Goal: Task Accomplishment & Management: Manage account settings

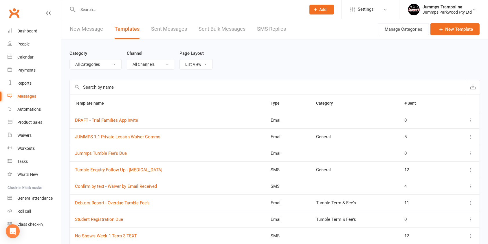
click at [200, 10] on input "text" at bounding box center [189, 10] width 226 height 8
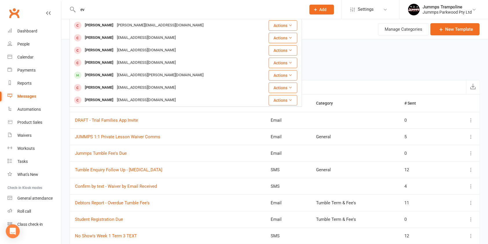
type input "e"
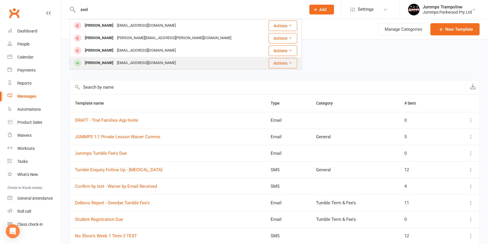
type input "axel"
click at [160, 65] on div "[EMAIL_ADDRESS][DOMAIN_NAME]" at bounding box center [146, 63] width 62 height 8
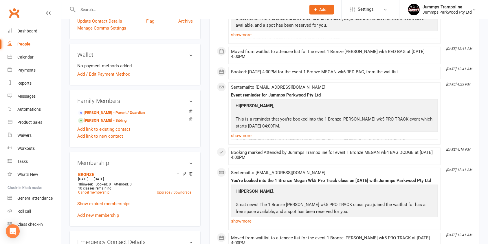
scroll to position [146, 0]
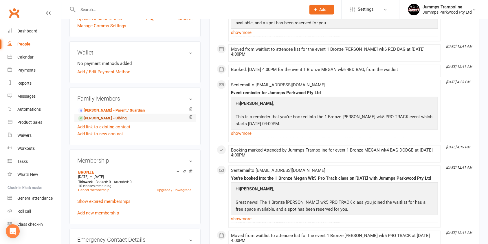
click at [110, 118] on link "[PERSON_NAME] - Sibling" at bounding box center [102, 118] width 48 height 6
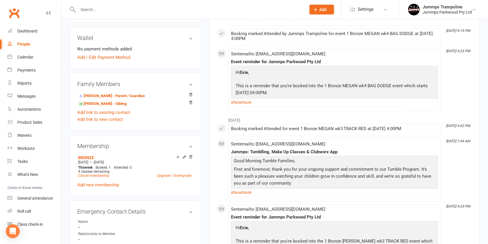
scroll to position [163, 0]
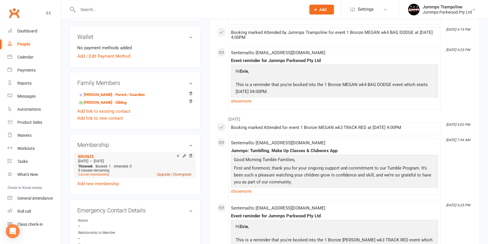
click at [184, 172] on link "Upgrade / Downgrade" at bounding box center [174, 174] width 34 height 4
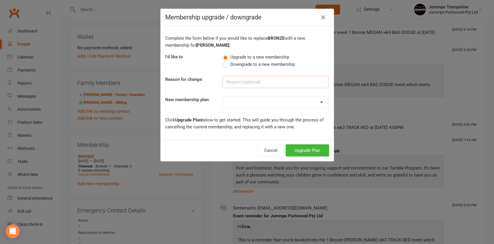
click at [300, 84] on input at bounding box center [276, 82] width 106 height 12
click at [225, 65] on label "Downgrade to a new membership" at bounding box center [259, 64] width 72 height 7
click at [225, 61] on input "Downgrade to a new membership" at bounding box center [225, 61] width 4 height 0
click at [283, 85] on input at bounding box center [276, 82] width 106 height 12
click at [273, 104] on select "Student Registration Fee - 2025 Kinder Krew - Upfront Payment 1Hr Bronze - Upfr…" at bounding box center [276, 102] width 106 height 12
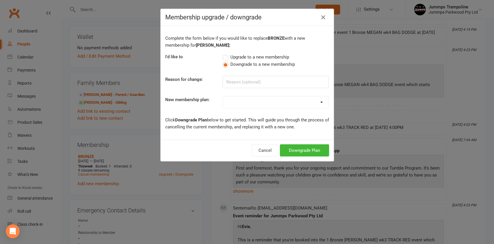
select select "1"
click at [223, 96] on select "Student Registration Fee - 2025 Kinder Krew - Upfront Payment 1Hr Bronze - Upfr…" at bounding box center [276, 102] width 106 height 12
click at [305, 154] on button "Downgrade Plan" at bounding box center [304, 150] width 49 height 12
click at [308, 152] on div "Membership upgrade / downgrade Complete the form below if you would like to rep…" at bounding box center [247, 122] width 494 height 244
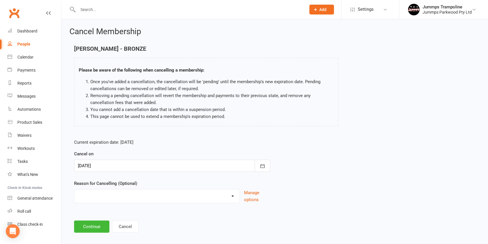
scroll to position [6, 0]
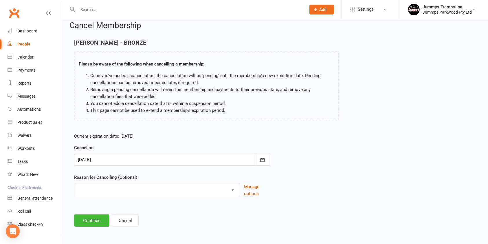
click at [232, 193] on select "Change of level Holiday Injury Term Break Term End Other reason" at bounding box center [156, 189] width 165 height 12
select select "0"
click at [74, 183] on select "Change of level Holiday Injury Term Break Term End Other reason" at bounding box center [156, 189] width 165 height 12
click at [90, 220] on button "Continue" at bounding box center [91, 220] width 35 height 12
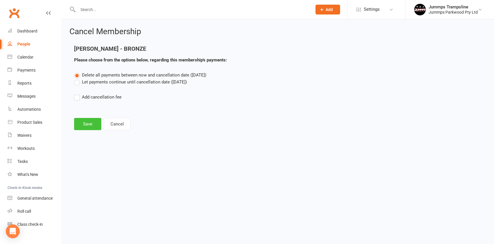
click at [84, 125] on button "Save" at bounding box center [87, 124] width 27 height 12
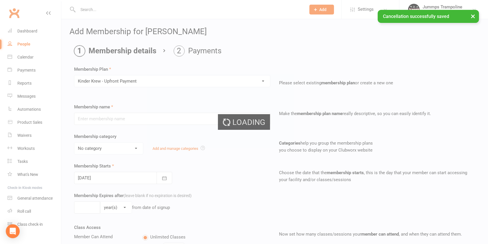
type input "Kinder Krew - Upfront Payment"
select select "9"
type input "10"
select select "1"
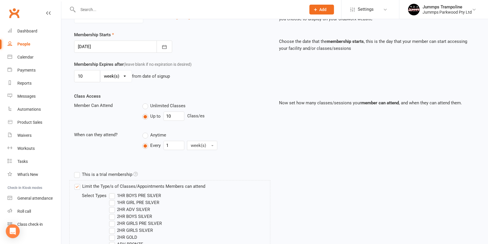
scroll to position [132, 0]
click at [88, 74] on input "10" at bounding box center [87, 75] width 26 height 12
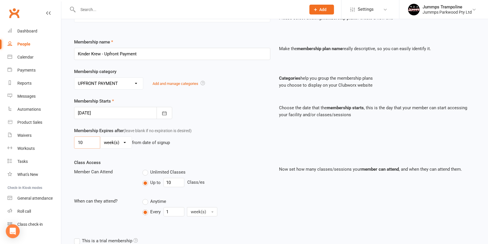
scroll to position [64, 0]
click at [164, 113] on icon "button" at bounding box center [165, 114] width 6 height 6
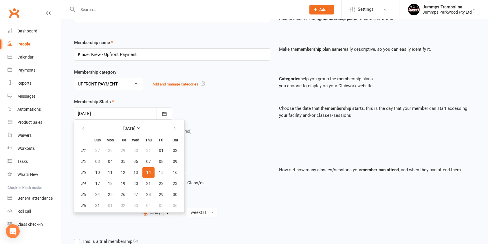
click at [241, 134] on div "Membership Expires after (leave blank if no expiration is desired) 10 day(s) we…" at bounding box center [172, 140] width 205 height 24
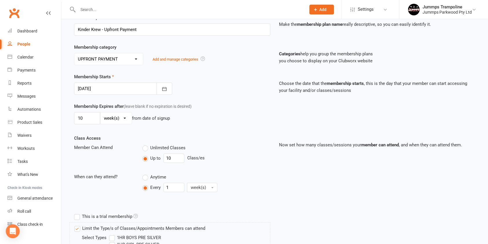
scroll to position [90, 0]
click at [179, 156] on input "10" at bounding box center [174, 157] width 21 height 9
type input "1"
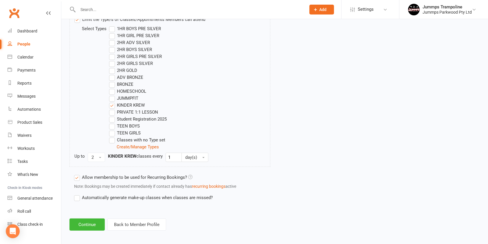
scroll to position [301, 0]
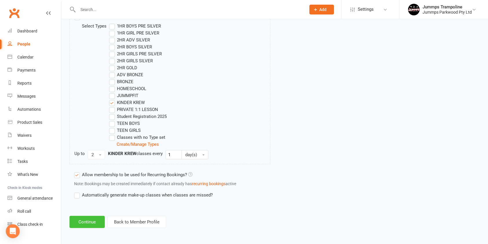
type input "6"
click at [86, 221] on button "Continue" at bounding box center [86, 222] width 35 height 12
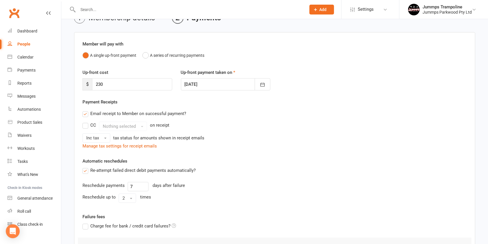
scroll to position [0, 0]
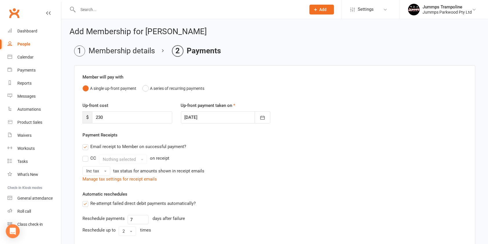
click at [129, 52] on li "Membership details" at bounding box center [114, 50] width 81 height 11
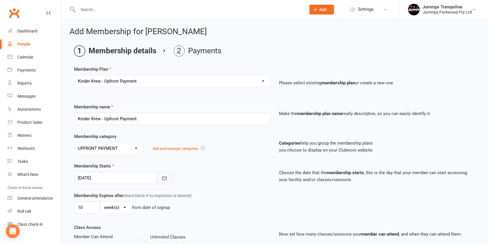
click at [164, 177] on icon "button" at bounding box center [165, 178] width 6 height 6
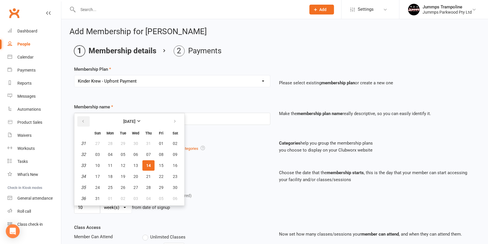
click at [81, 122] on button "button" at bounding box center [83, 121] width 12 height 10
click at [110, 164] on span "14" at bounding box center [110, 165] width 5 height 5
type input "[DATE]"
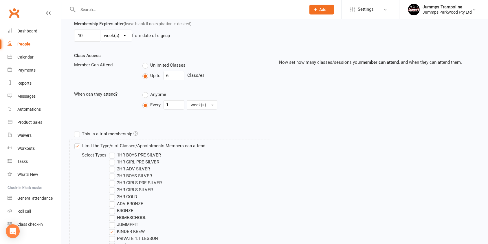
scroll to position [301, 0]
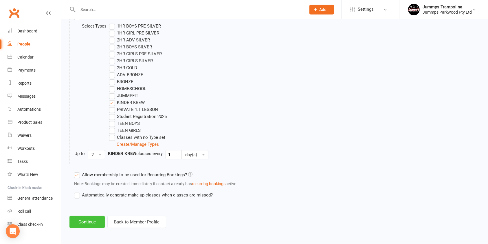
click at [87, 222] on button "Continue" at bounding box center [86, 222] width 35 height 12
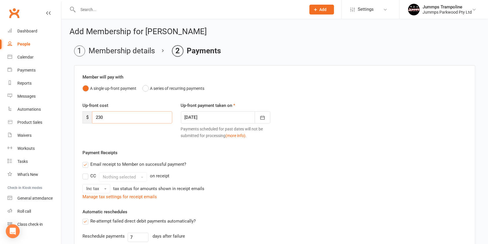
click at [150, 118] on input "230" at bounding box center [132, 117] width 80 height 12
type input "2"
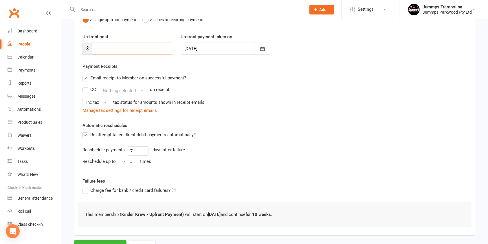
scroll to position [94, 0]
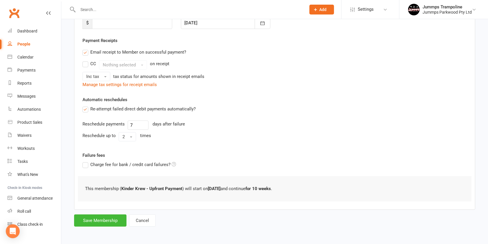
click at [88, 111] on label "Re-attempt failed direct debit payments automatically?" at bounding box center [139, 108] width 113 height 7
click at [86, 105] on input "Re-attempt failed direct debit payments automatically?" at bounding box center [85, 105] width 4 height 0
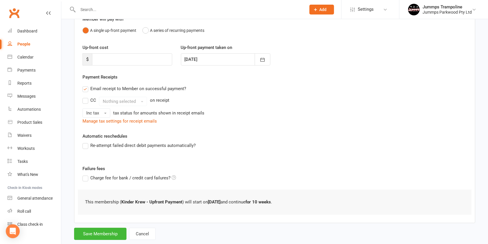
click at [85, 91] on label "Email receipt to Member on successful payment?" at bounding box center [135, 88] width 104 height 7
click at [85, 85] on input "Email receipt to Member on successful payment?" at bounding box center [85, 85] width 4 height 0
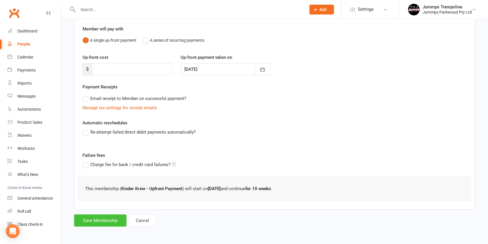
click at [122, 218] on button "Save Membership" at bounding box center [100, 220] width 52 height 12
type input "0"
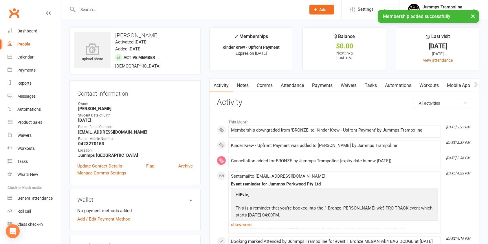
click at [296, 86] on link "Attendance" at bounding box center [292, 85] width 31 height 13
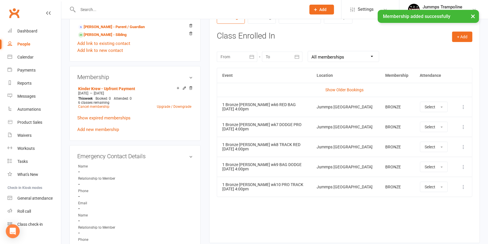
scroll to position [241, 0]
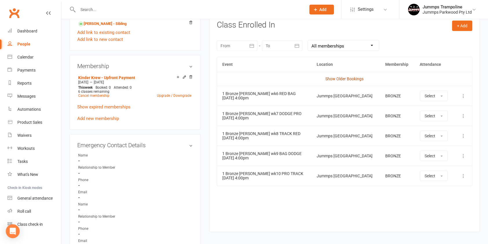
click at [357, 79] on link "Show Older Bookings" at bounding box center [344, 78] width 38 height 5
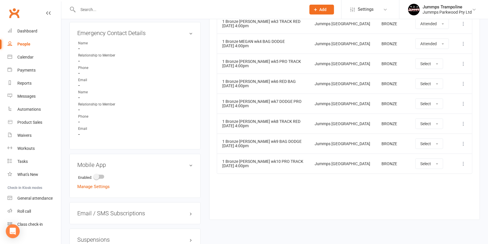
scroll to position [350, 0]
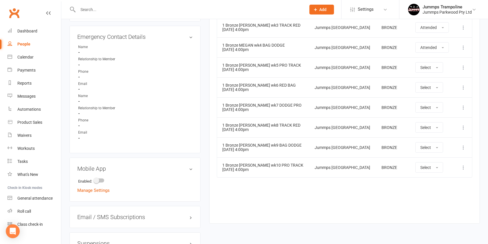
click at [463, 67] on icon at bounding box center [464, 68] width 6 height 6
click at [439, 104] on link "Delete booking" at bounding box center [437, 102] width 57 height 12
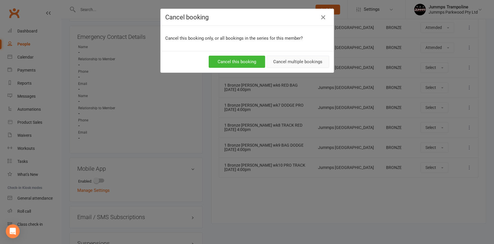
click at [306, 62] on button "Cancel multiple bookings" at bounding box center [298, 62] width 63 height 12
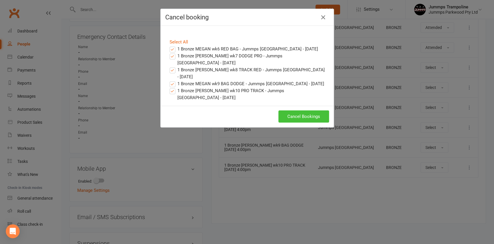
click at [302, 116] on button "Cancel Bookings" at bounding box center [304, 116] width 51 height 12
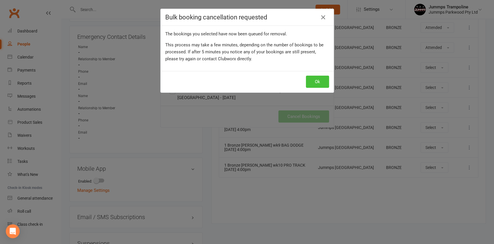
click at [316, 83] on button "Ok" at bounding box center [317, 82] width 23 height 12
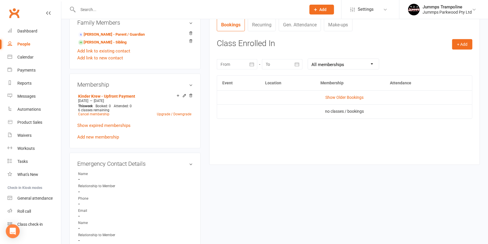
scroll to position [205, 0]
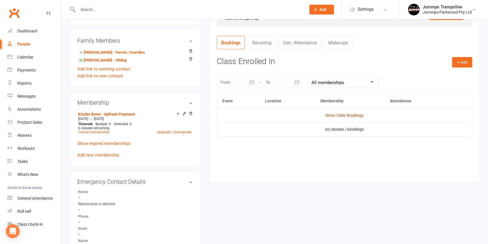
click at [347, 117] on link "Show Older Bookings" at bounding box center [344, 115] width 38 height 5
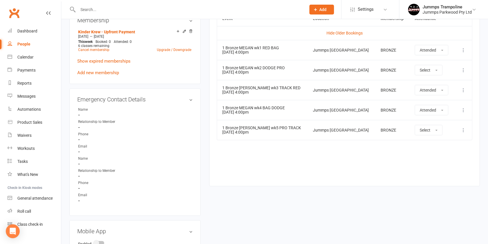
scroll to position [288, 0]
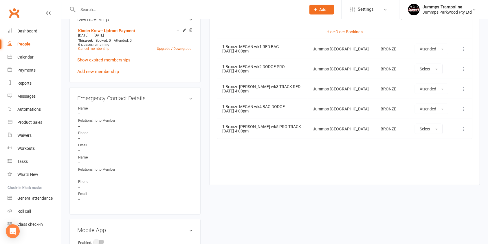
click at [463, 129] on icon at bounding box center [464, 129] width 6 height 6
click at [437, 164] on link "Delete booking" at bounding box center [437, 164] width 57 height 12
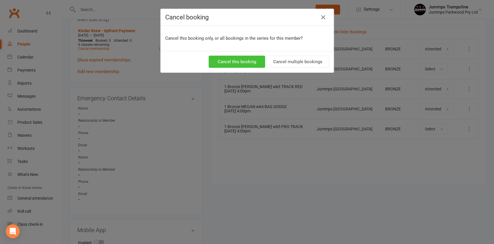
click at [245, 56] on button "Cancel this booking" at bounding box center [237, 62] width 56 height 12
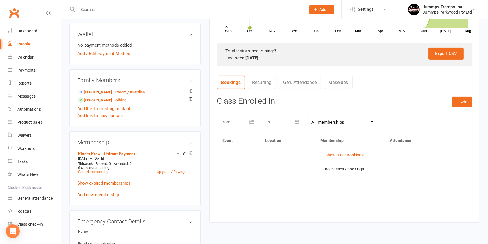
scroll to position [162, 0]
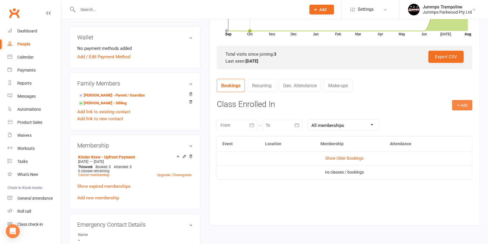
click at [463, 105] on button "+ Add" at bounding box center [462, 105] width 20 height 10
click at [444, 117] on link "Book Event" at bounding box center [443, 118] width 57 height 12
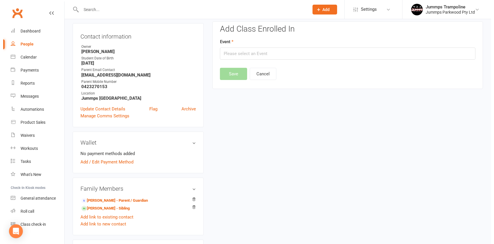
scroll to position [50, 0]
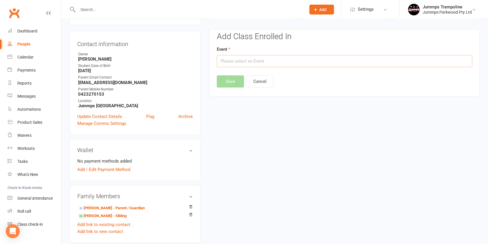
click at [337, 59] on input "text" at bounding box center [345, 61] width 256 height 12
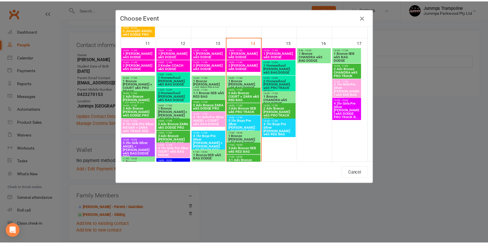
scroll to position [575, 0]
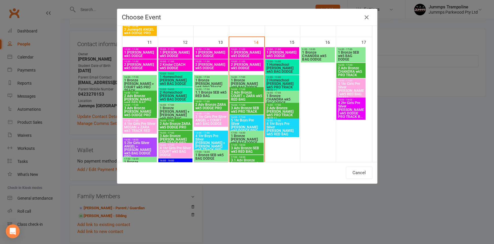
click at [285, 50] on span "10:00 - 11:00" at bounding box center [282, 49] width 32 height 3
type input "1 [PERSON_NAME] wk5 DODGE - [DATE] 10:00:00 AM"
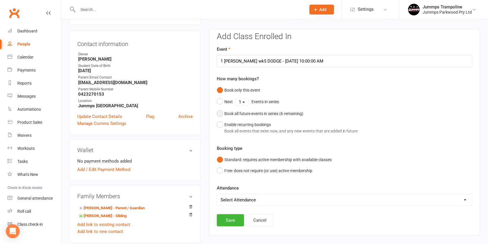
click at [220, 113] on button "Book all future events in series ( 6 remaining)" at bounding box center [260, 113] width 87 height 11
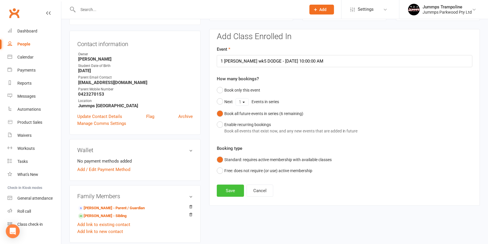
click at [232, 192] on button "Save" at bounding box center [230, 190] width 27 height 12
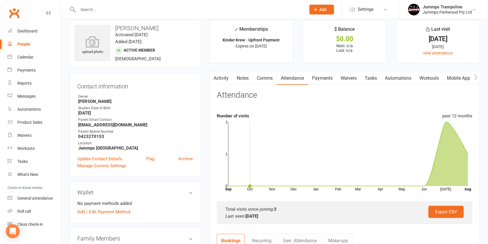
scroll to position [0, 0]
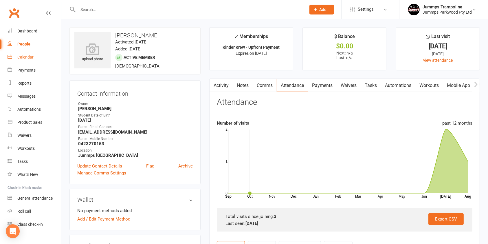
click at [25, 57] on div "Calendar" at bounding box center [25, 57] width 16 height 5
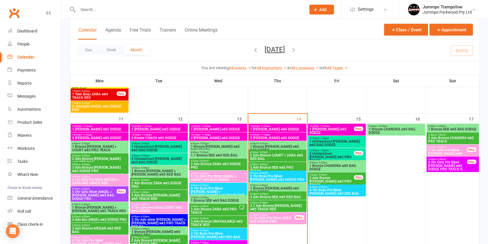
scroll to position [421, 0]
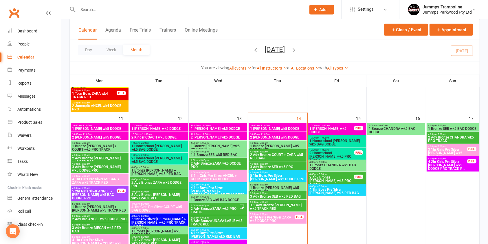
click at [342, 132] on span "1 [PERSON_NAME] wk5 DODGE" at bounding box center [331, 130] width 45 height 7
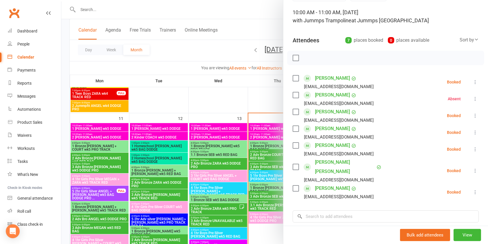
scroll to position [44, 0]
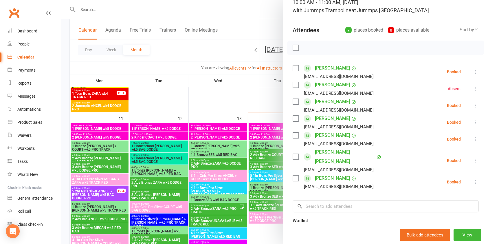
click at [473, 139] on icon at bounding box center [476, 139] width 6 height 6
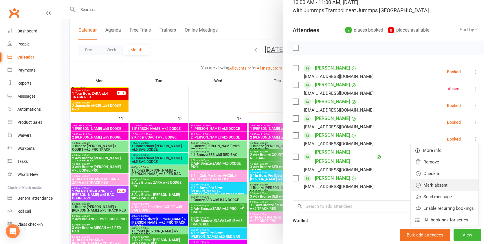
click at [430, 187] on link "Mark absent" at bounding box center [445, 185] width 68 height 12
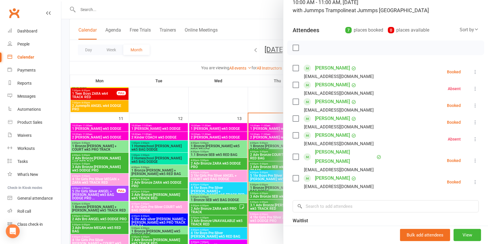
click at [227, 10] on div at bounding box center [274, 122] width 427 height 244
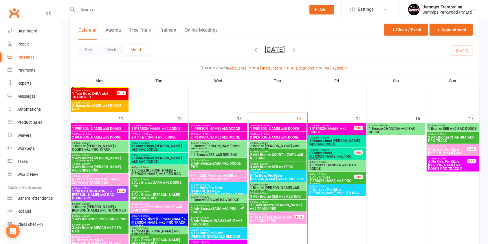
click at [149, 8] on input "text" at bounding box center [189, 10] width 226 height 8
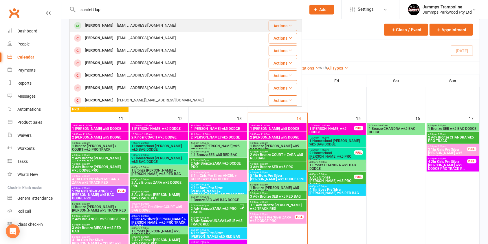
type input "scarlett lap"
click at [149, 26] on div "[EMAIL_ADDRESS][DOMAIN_NAME]" at bounding box center [146, 25] width 62 height 8
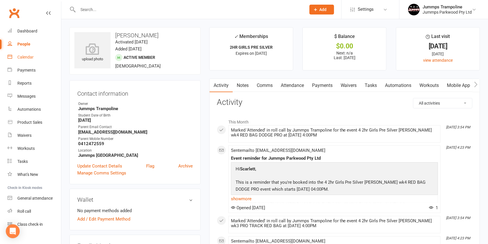
click at [28, 57] on div "Calendar" at bounding box center [25, 57] width 16 height 5
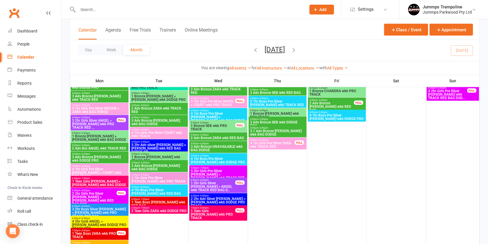
scroll to position [705, 0]
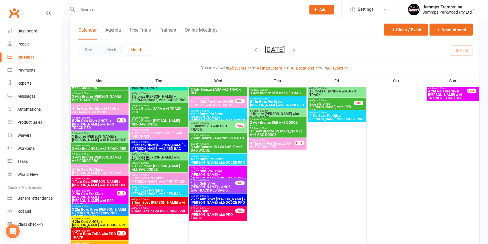
click at [214, 178] on div "6:00pm - 8:00pm 1 2hr Girls Silver [PERSON_NAME] > ANGEL wk6 TRACK RED BAG D...…" at bounding box center [218, 185] width 58 height 15
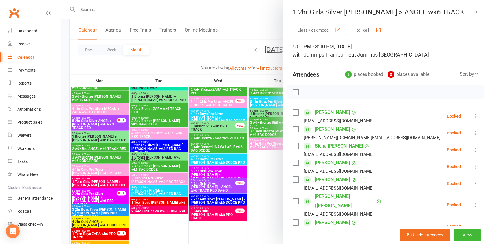
click at [217, 171] on div at bounding box center [274, 122] width 427 height 244
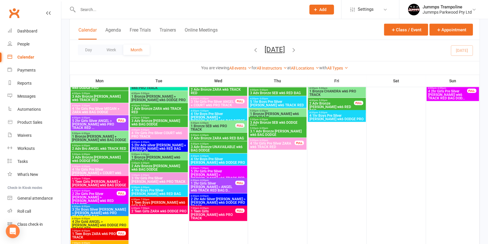
click at [215, 171] on span "5 2hr Girls Pre Silver [PERSON_NAME] > [PERSON_NAME] wk6 TRACK RED BA..." at bounding box center [219, 176] width 56 height 14
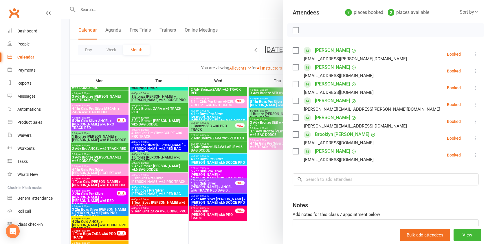
scroll to position [63, 0]
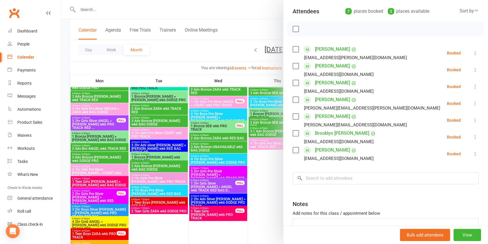
click at [256, 198] on div at bounding box center [274, 122] width 427 height 244
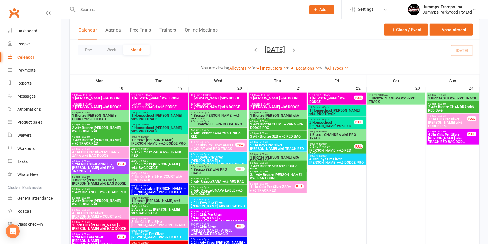
scroll to position [657, 0]
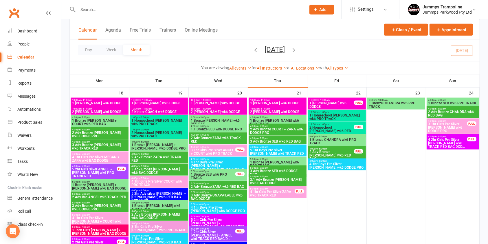
click at [153, 11] on input "text" at bounding box center [189, 10] width 226 height 8
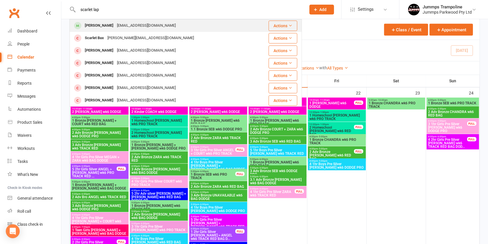
type input "scarlet lap"
click at [124, 25] on div "[EMAIL_ADDRESS][DOMAIN_NAME]" at bounding box center [146, 25] width 62 height 8
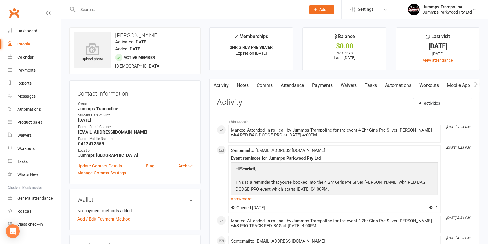
click at [296, 87] on link "Attendance" at bounding box center [292, 85] width 31 height 13
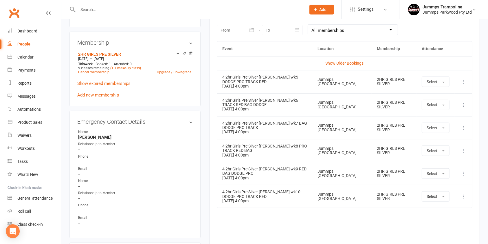
scroll to position [258, 0]
click at [355, 62] on link "Show Older Bookings" at bounding box center [344, 62] width 38 height 5
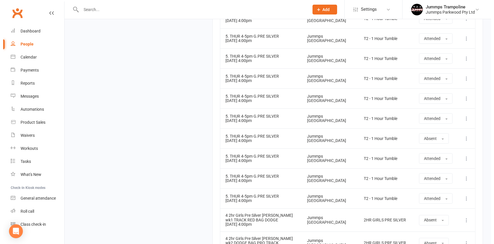
scroll to position [2230, 0]
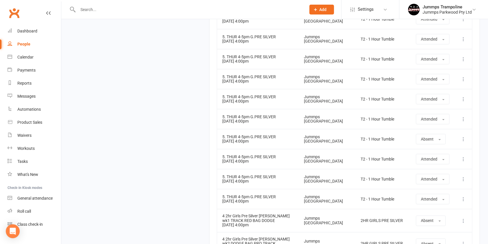
click at [463, 241] on icon at bounding box center [464, 244] width 6 height 6
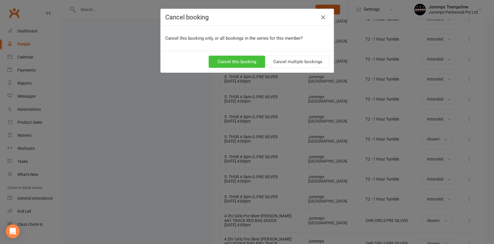
click at [239, 63] on button "Cancel this booking" at bounding box center [237, 62] width 56 height 12
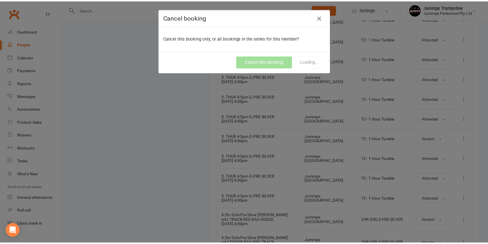
scroll to position [174, 0]
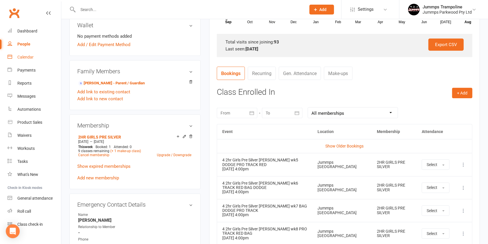
click at [29, 57] on div "Calendar" at bounding box center [25, 57] width 16 height 5
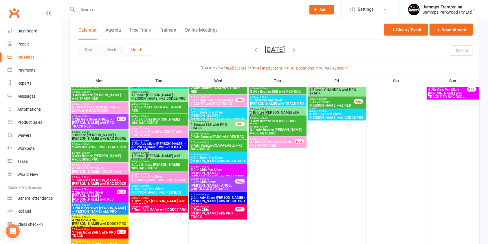
scroll to position [710, 0]
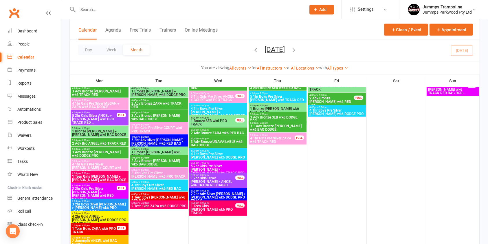
click at [224, 166] on span "5 2hr Girls Pre Silver [PERSON_NAME] > [PERSON_NAME] wk6 TRACK RED BA..." at bounding box center [219, 171] width 56 height 14
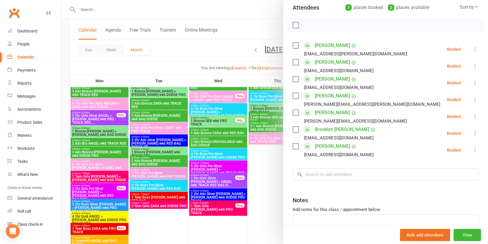
scroll to position [97, 0]
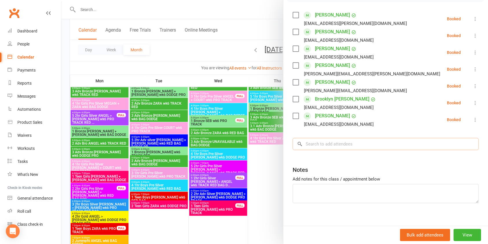
click at [351, 142] on input "search" at bounding box center [386, 144] width 186 height 12
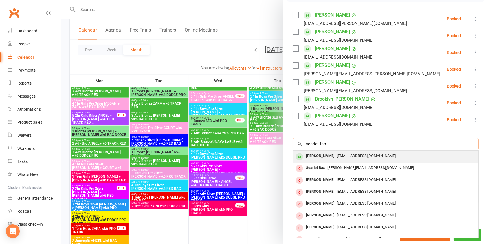
type input "scarlet lap"
click at [345, 158] on span "[EMAIL_ADDRESS][DOMAIN_NAME]" at bounding box center [366, 155] width 59 height 4
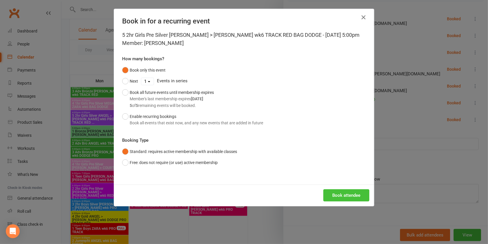
click at [347, 195] on button "Book attendee" at bounding box center [346, 195] width 46 height 12
